Goal: Task Accomplishment & Management: Manage account settings

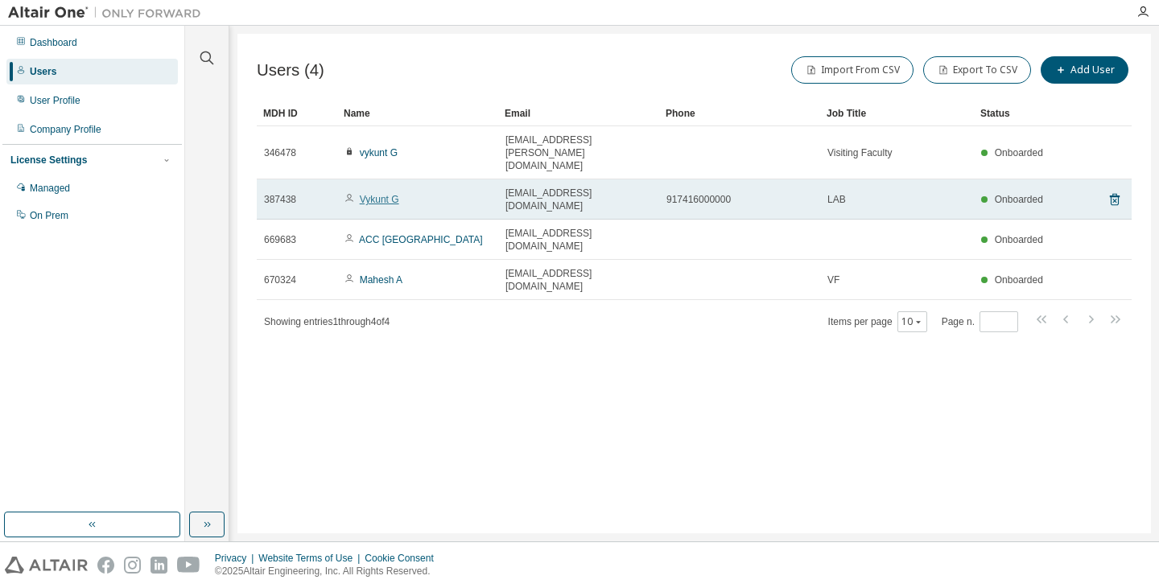
click at [372, 194] on link "Vykunt G" at bounding box center [379, 199] width 39 height 11
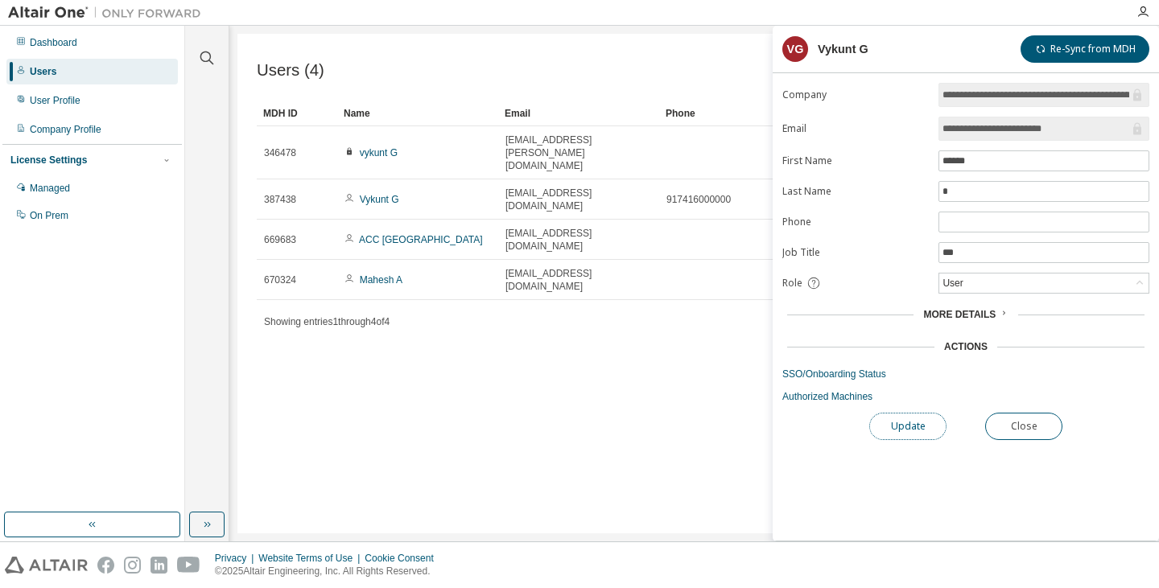
click at [931, 425] on button "Update" at bounding box center [907, 426] width 77 height 27
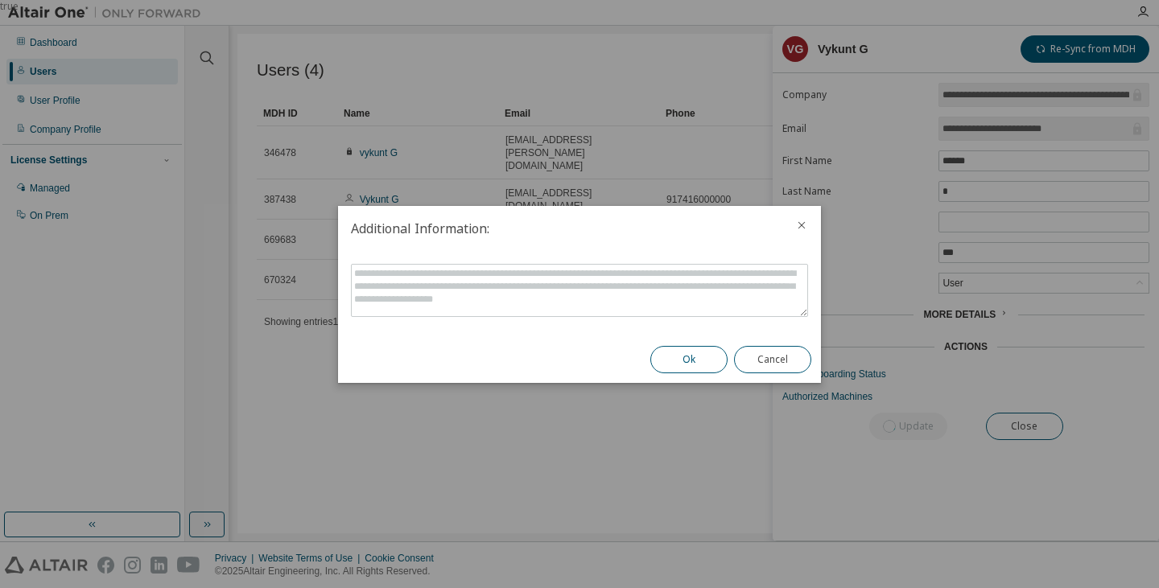
click at [696, 361] on button "Ok" at bounding box center [688, 359] width 77 height 27
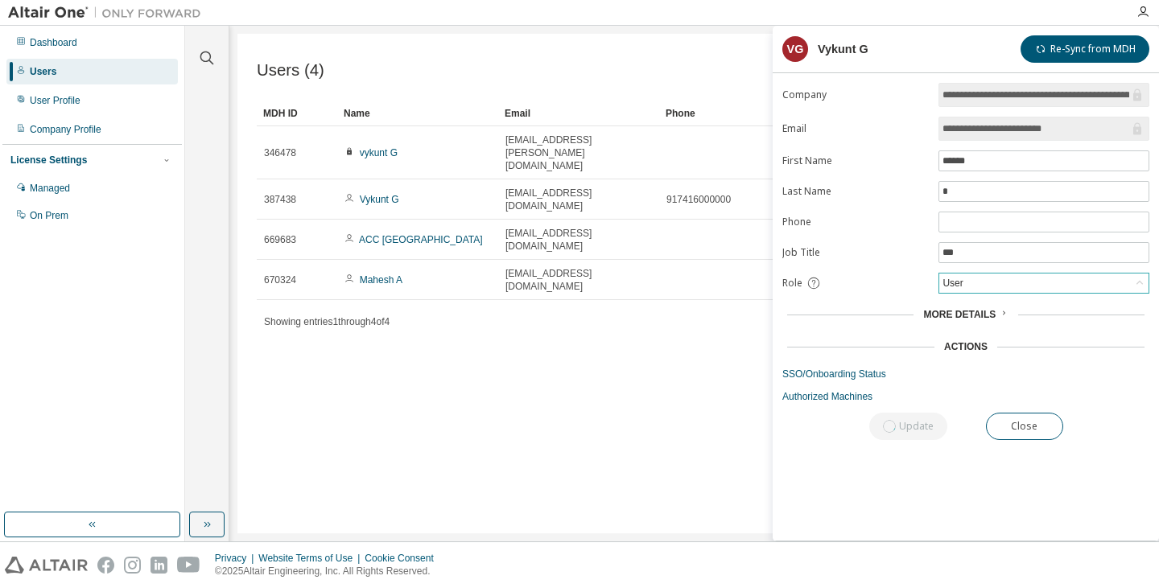
click at [1036, 283] on div "User" at bounding box center [1043, 283] width 209 height 19
click at [1008, 286] on div "User" at bounding box center [1043, 283] width 209 height 19
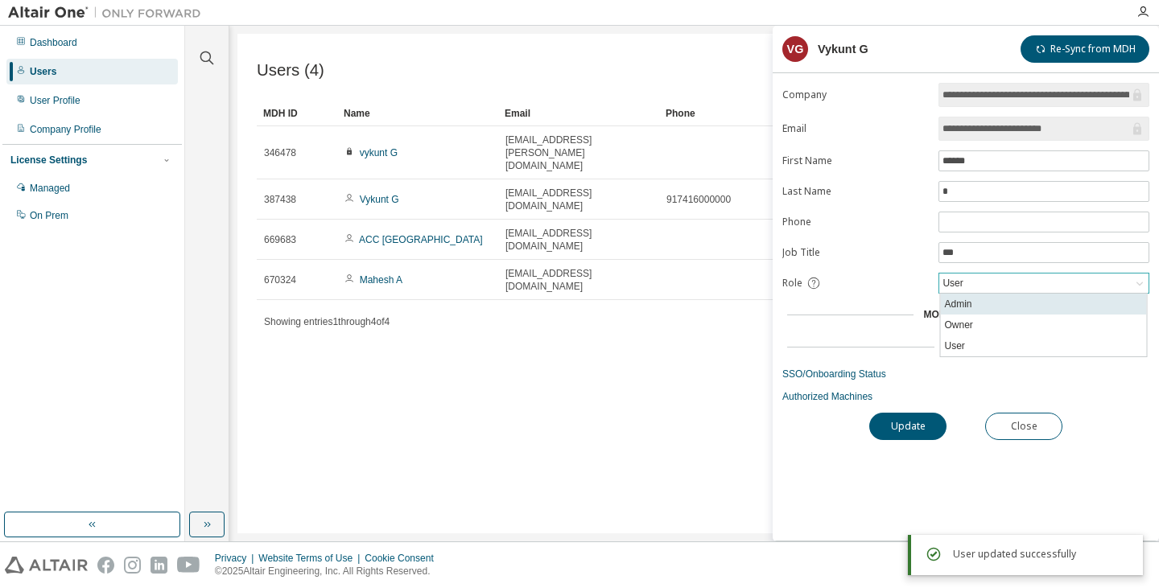
click at [989, 307] on li "Admin" at bounding box center [1044, 304] width 206 height 21
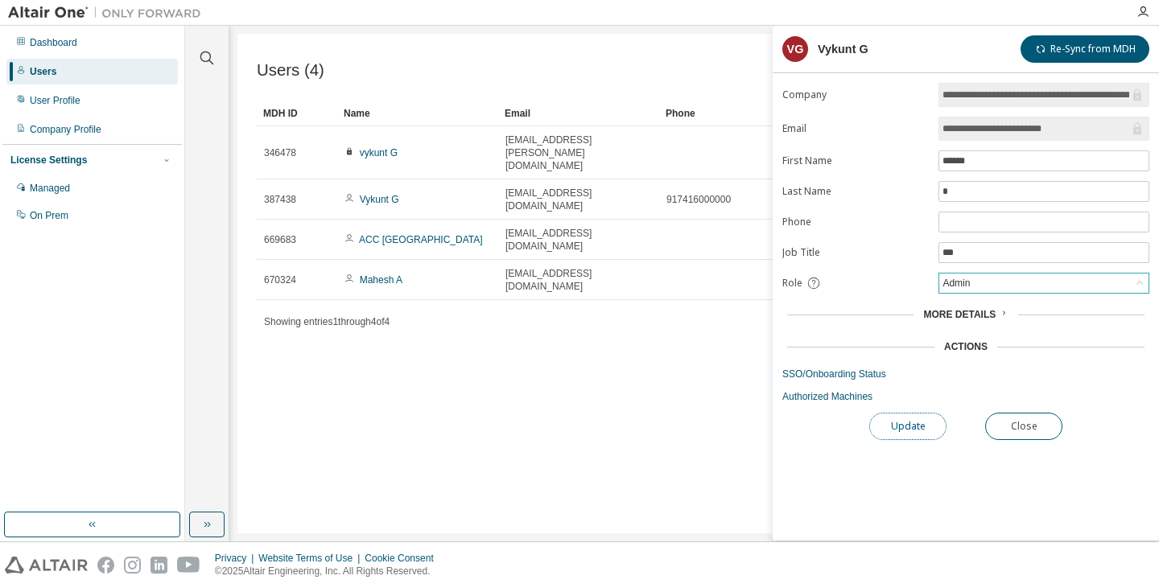
click at [903, 431] on button "Update" at bounding box center [907, 426] width 77 height 27
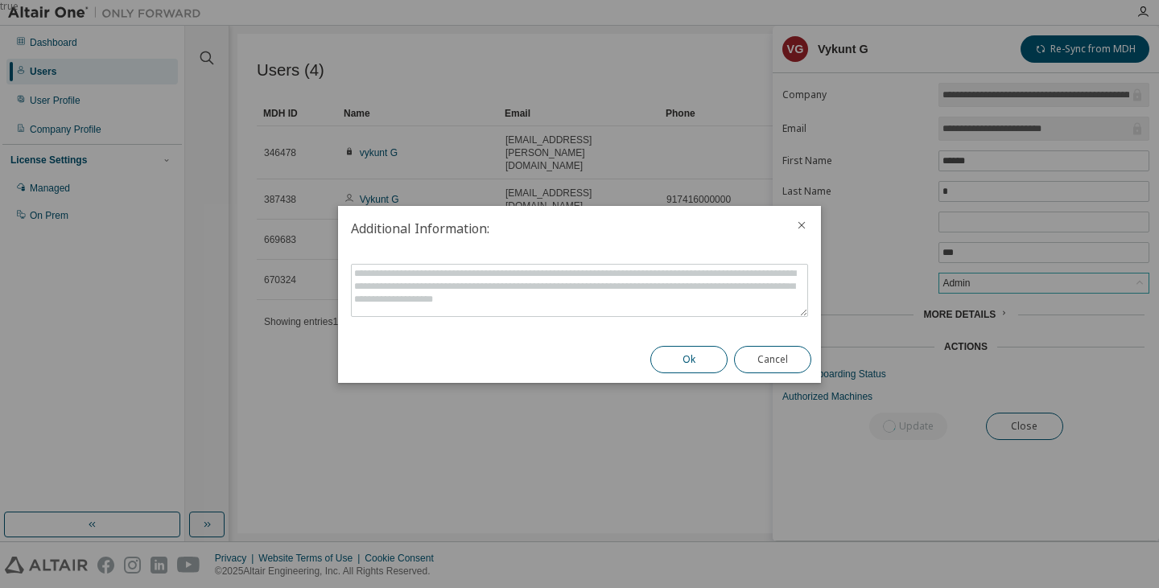
click at [696, 357] on button "Ok" at bounding box center [688, 359] width 77 height 27
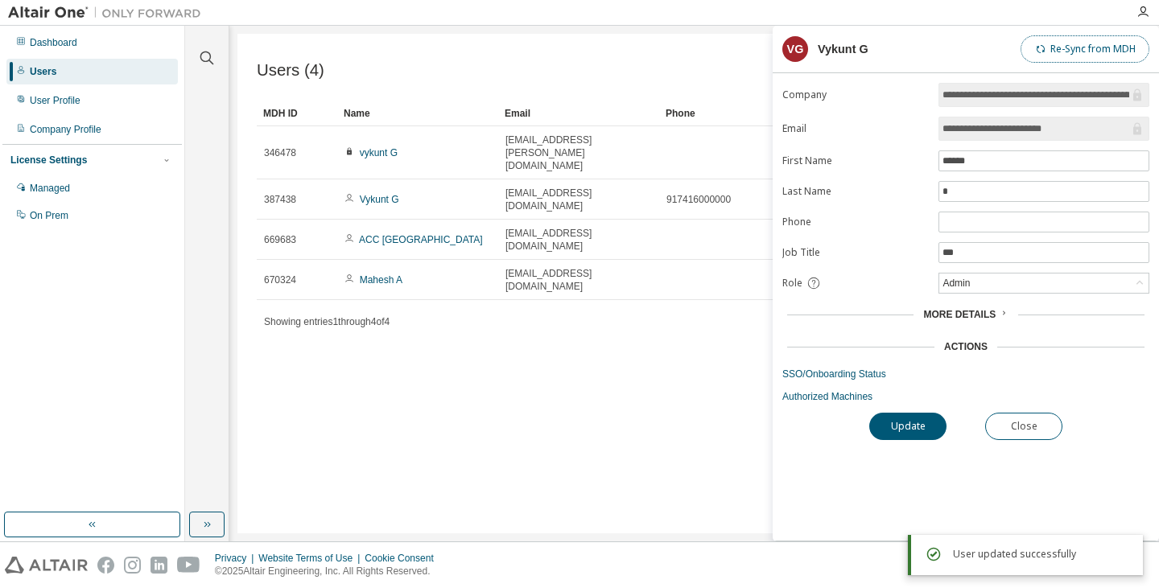
click at [1080, 52] on button "Re-Sync from MDH" at bounding box center [1084, 48] width 129 height 27
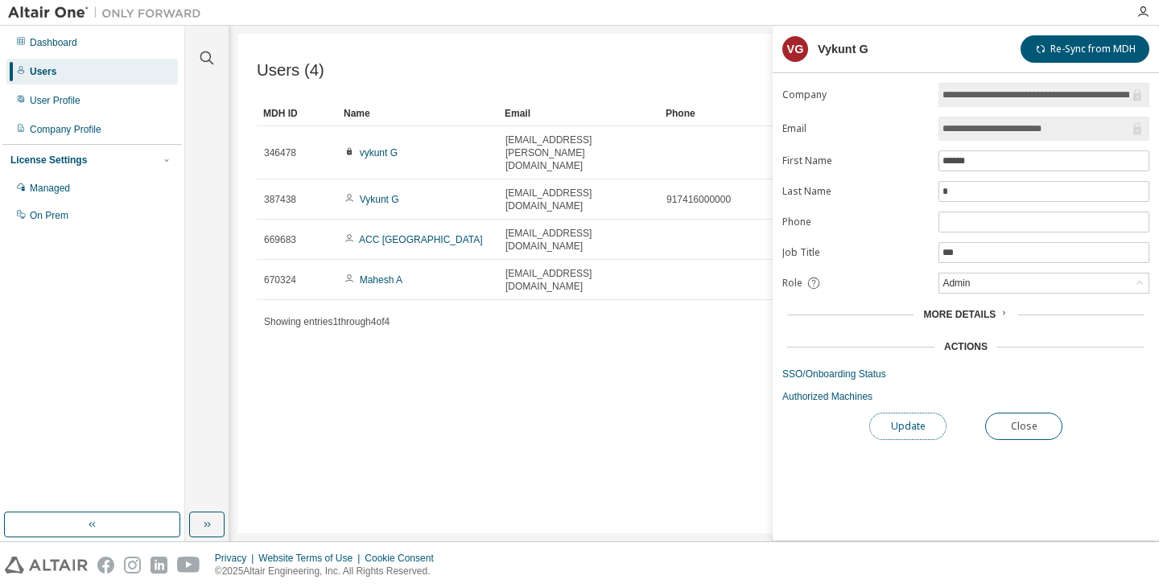
click at [901, 426] on button "Update" at bounding box center [907, 426] width 77 height 27
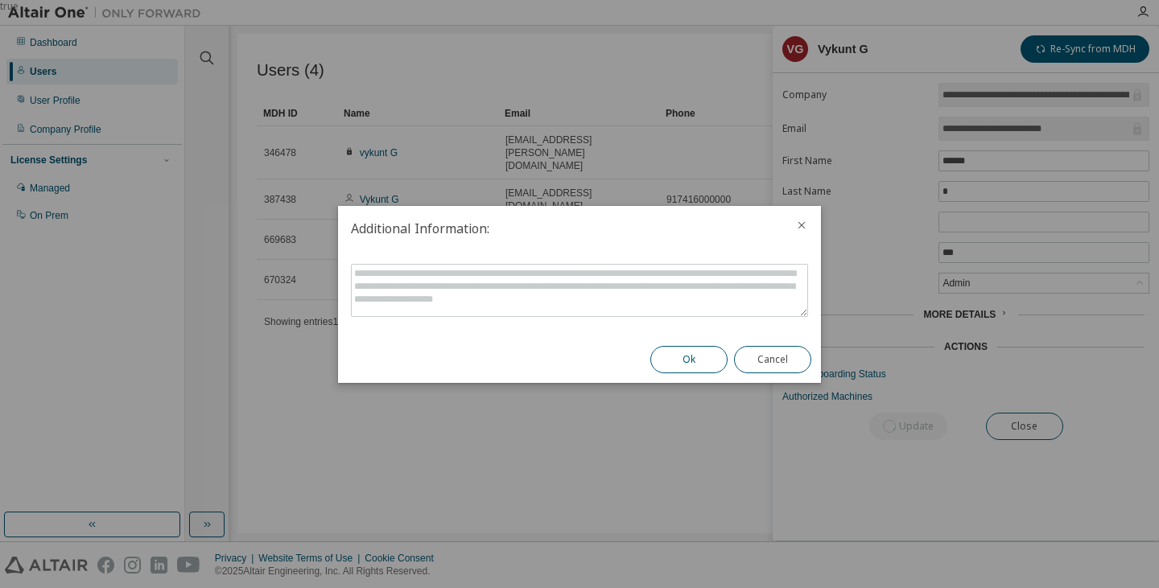
click at [669, 359] on button "Ok" at bounding box center [688, 359] width 77 height 27
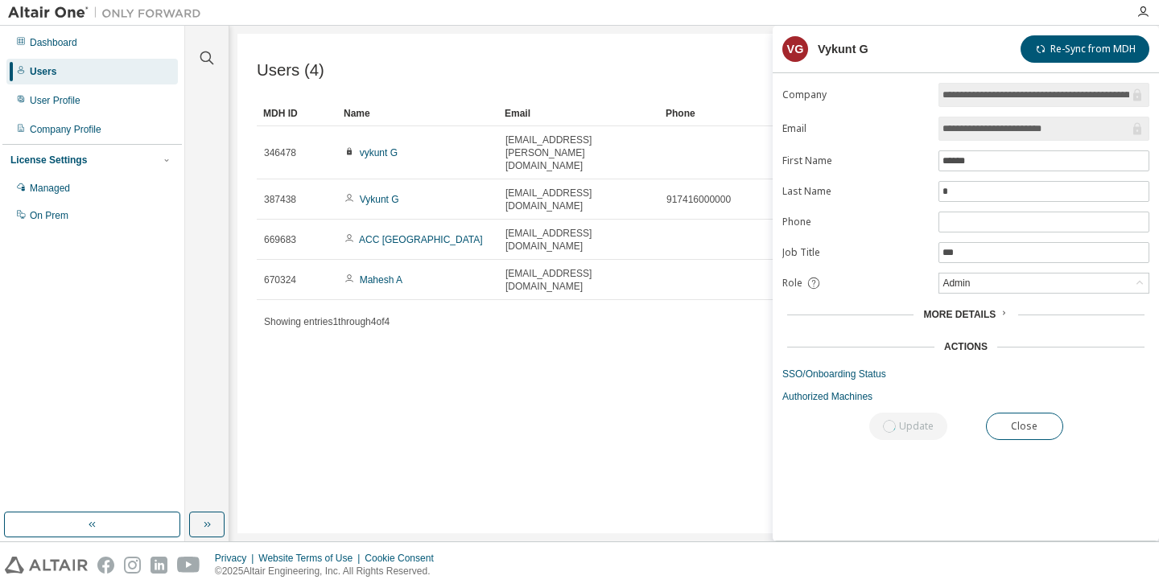
click at [966, 312] on span "More Details" at bounding box center [959, 314] width 72 height 11
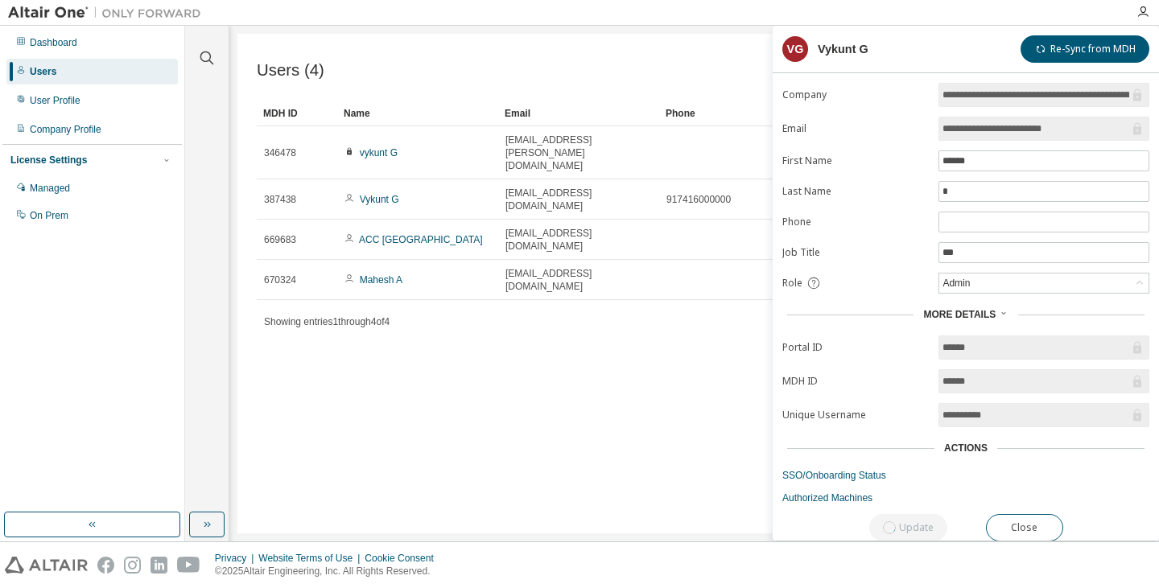
scroll to position [9, 0]
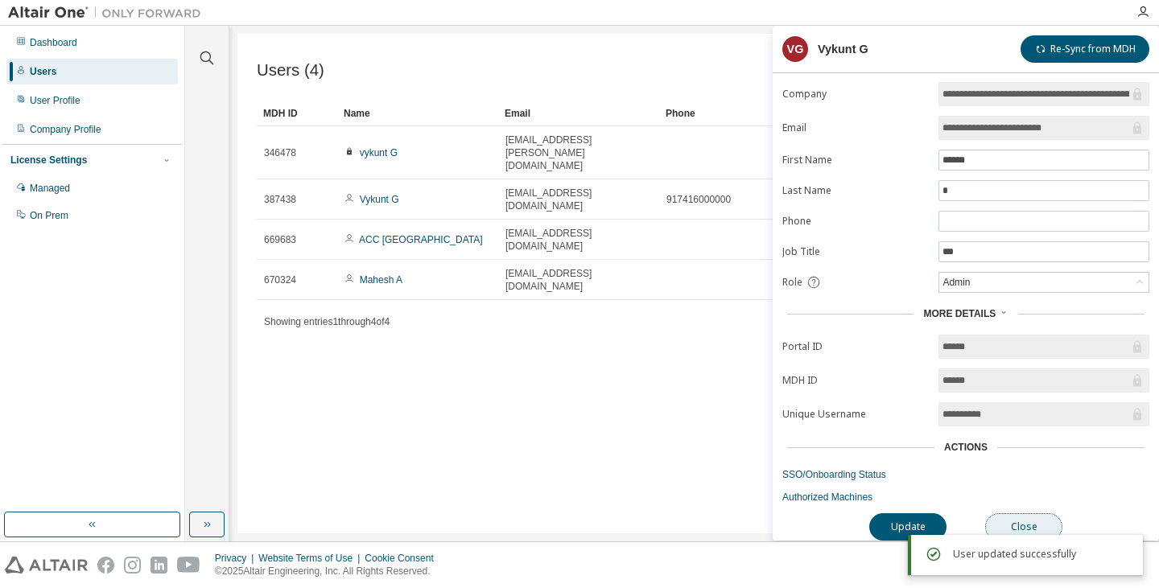
click at [1023, 519] on button "Close" at bounding box center [1023, 526] width 77 height 27
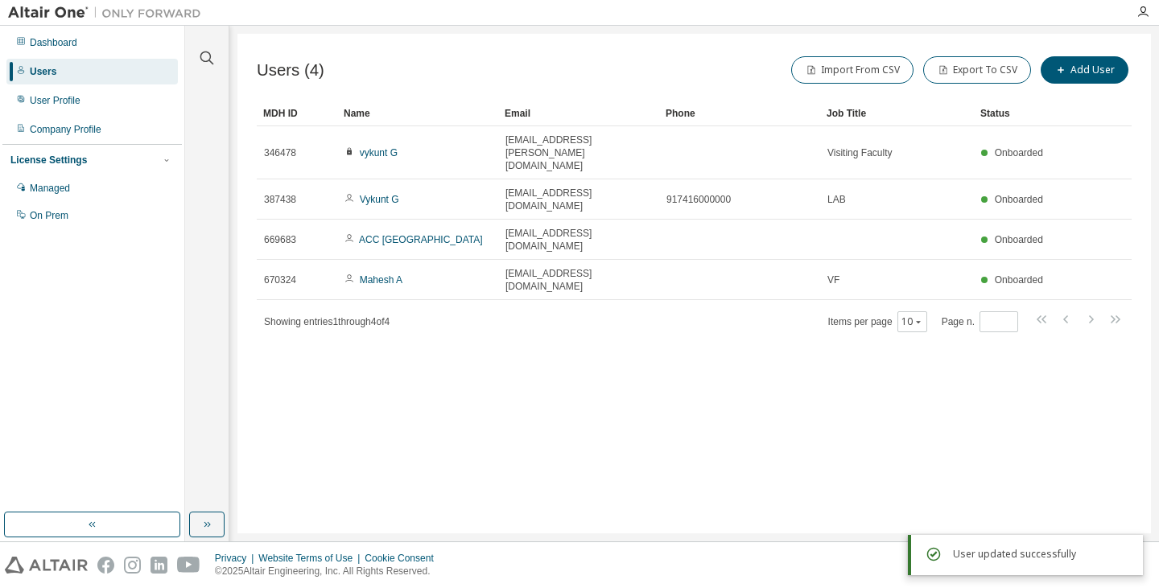
click at [760, 427] on div "Users (4) Import From CSV Export To CSV Add User Clear Load Save Save As Field …" at bounding box center [693, 284] width 913 height 500
